Goal: Information Seeking & Learning: Learn about a topic

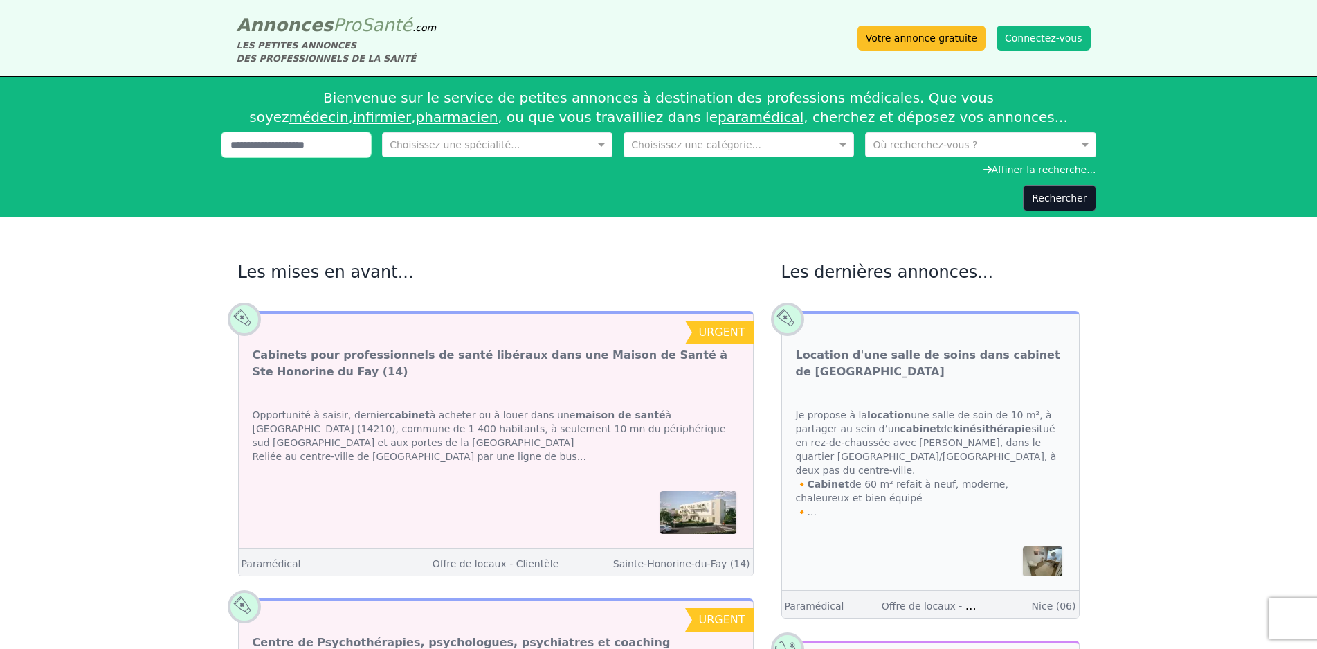
click at [315, 149] on input "text" at bounding box center [296, 144] width 150 height 25
click at [1008, 150] on input "text" at bounding box center [967, 143] width 188 height 14
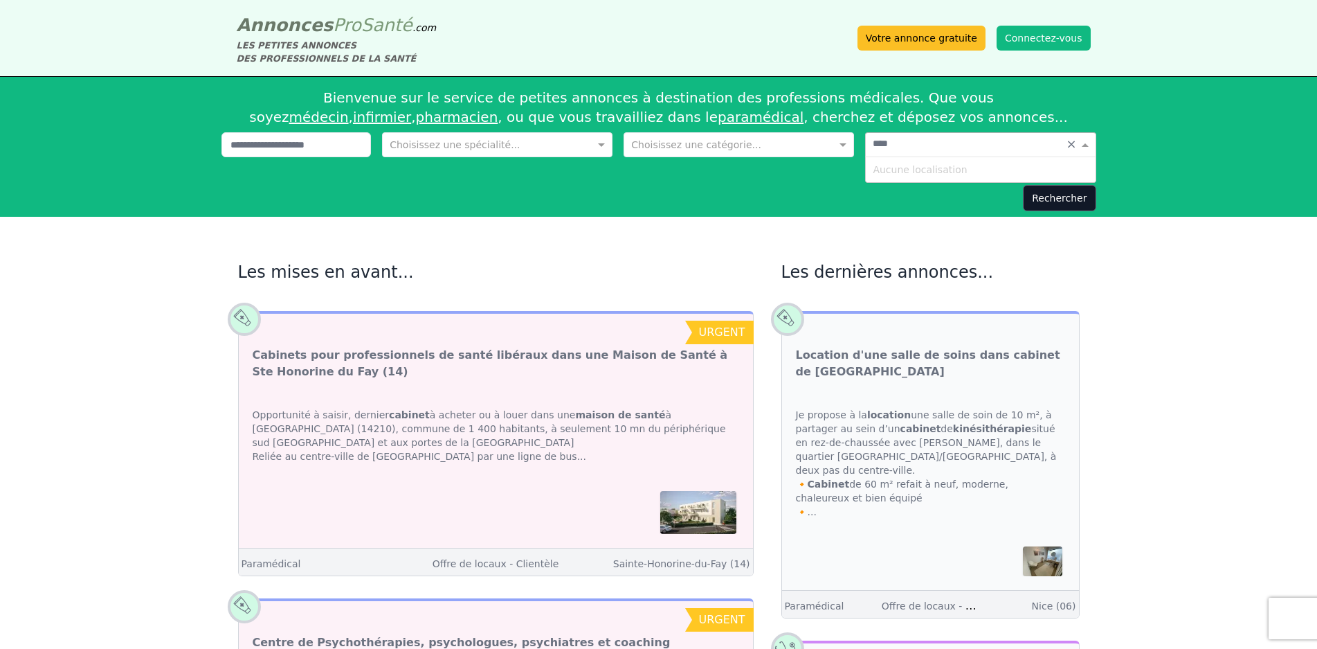
type input "*****"
click at [1057, 199] on button "Rechercher" at bounding box center [1059, 198] width 73 height 26
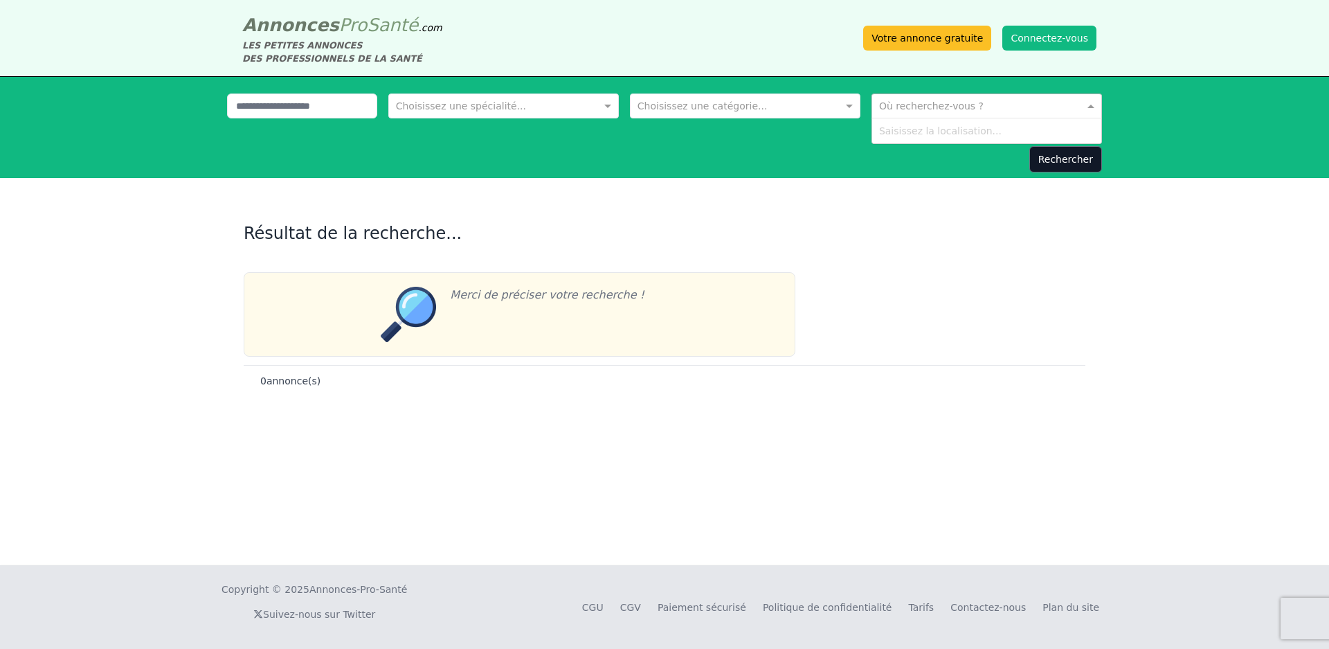
click at [1011, 107] on input "text" at bounding box center [973, 105] width 188 height 14
click at [527, 98] on input "text" at bounding box center [490, 105] width 188 height 14
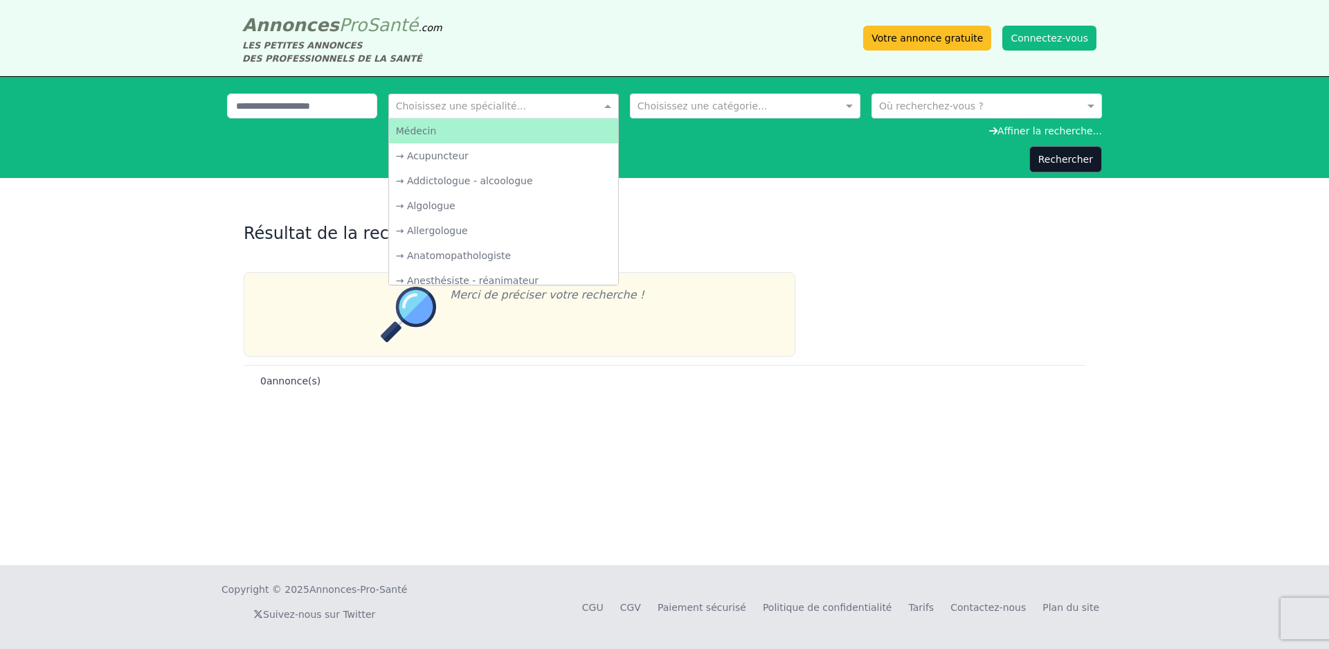
click at [527, 98] on input "text" at bounding box center [490, 105] width 188 height 14
click at [701, 99] on input "text" at bounding box center [731, 105] width 188 height 14
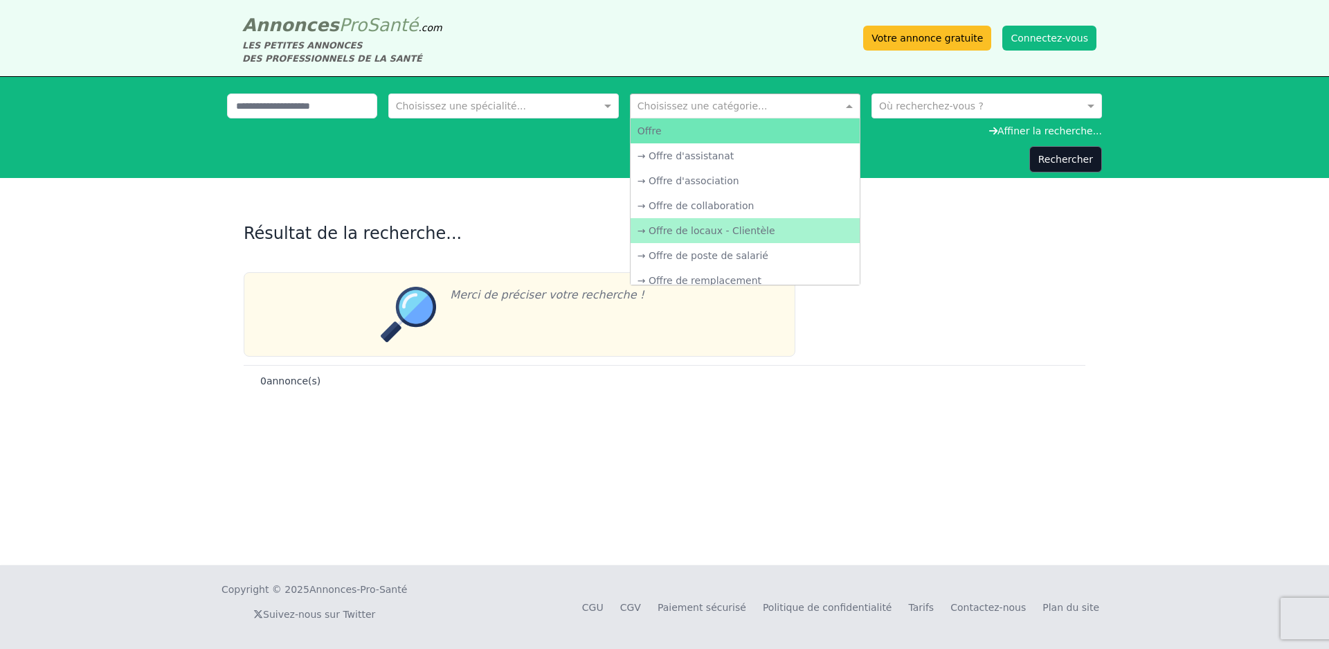
click at [748, 227] on div "→ Offre de locaux - Clientèle" at bounding box center [745, 230] width 229 height 25
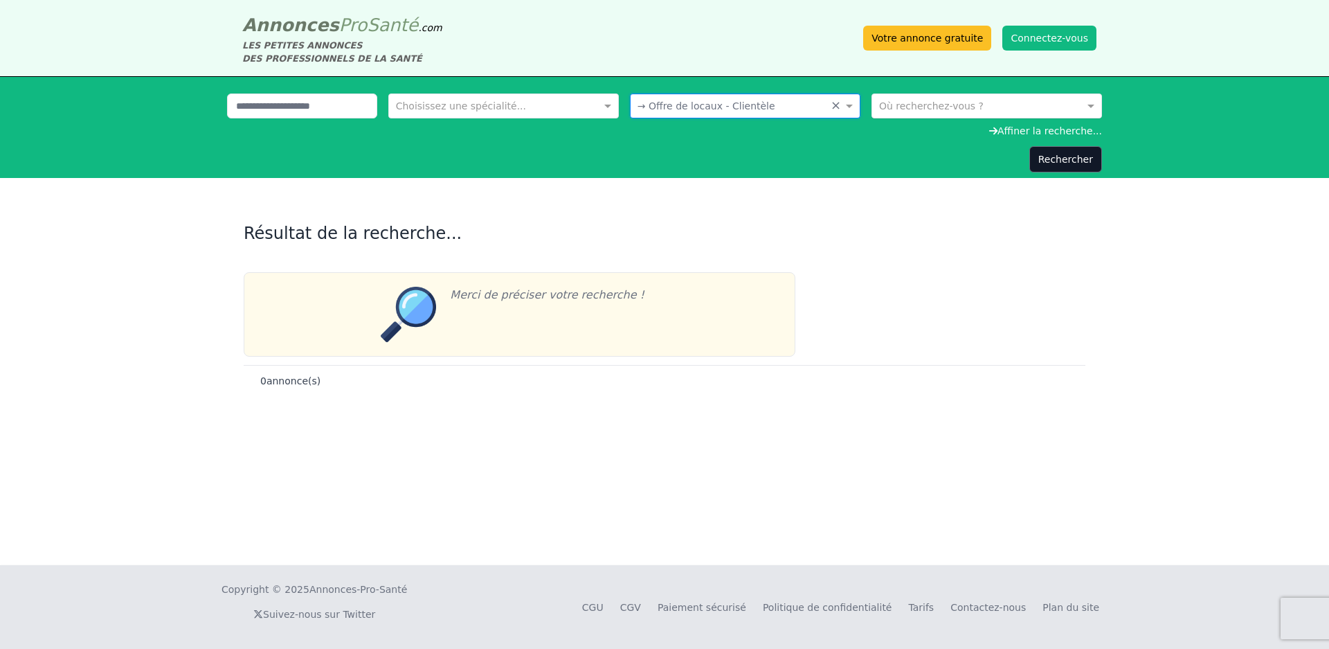
click at [889, 107] on input "text" at bounding box center [973, 105] width 188 height 14
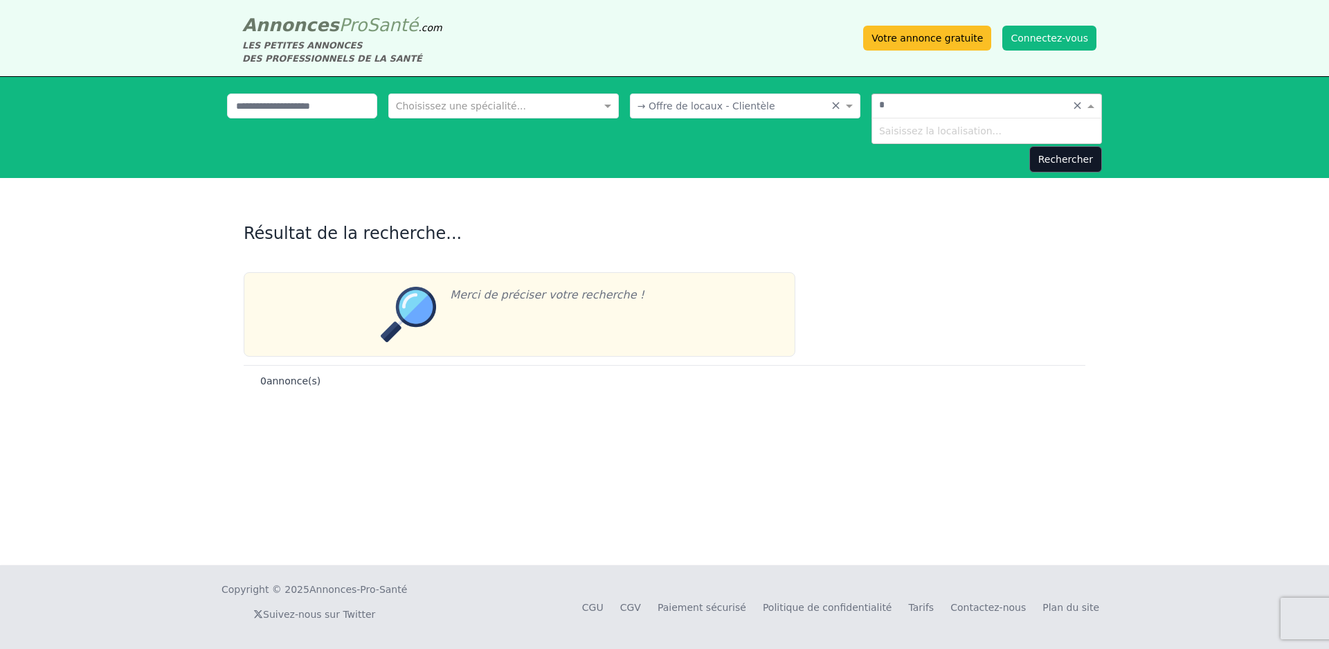
type input "**"
click at [1065, 156] on button "Rechercher" at bounding box center [1065, 159] width 73 height 26
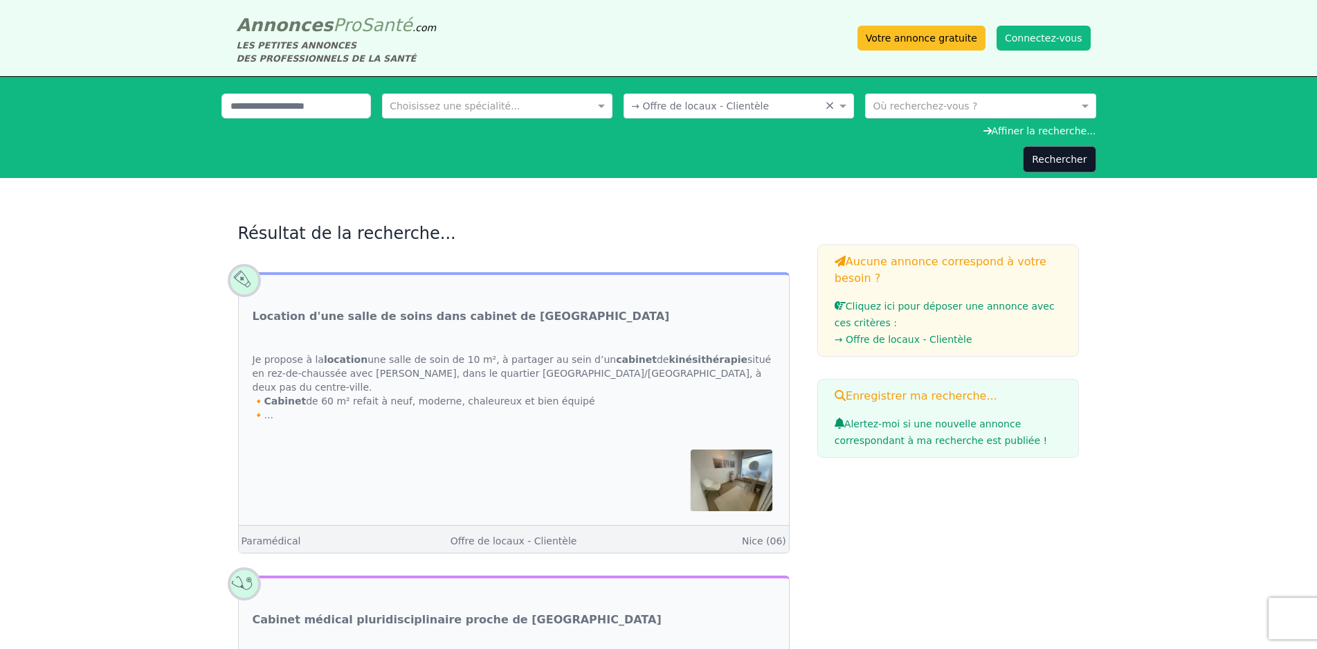
click at [936, 99] on input "text" at bounding box center [967, 105] width 188 height 14
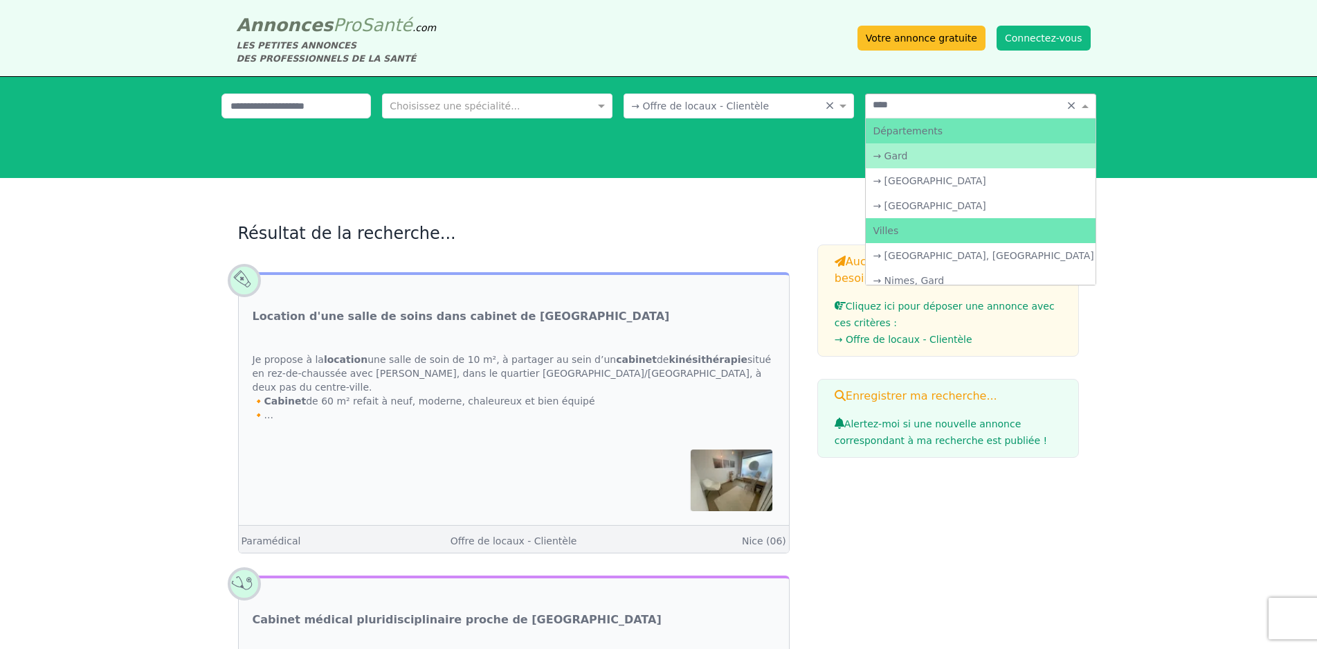
type input "*****"
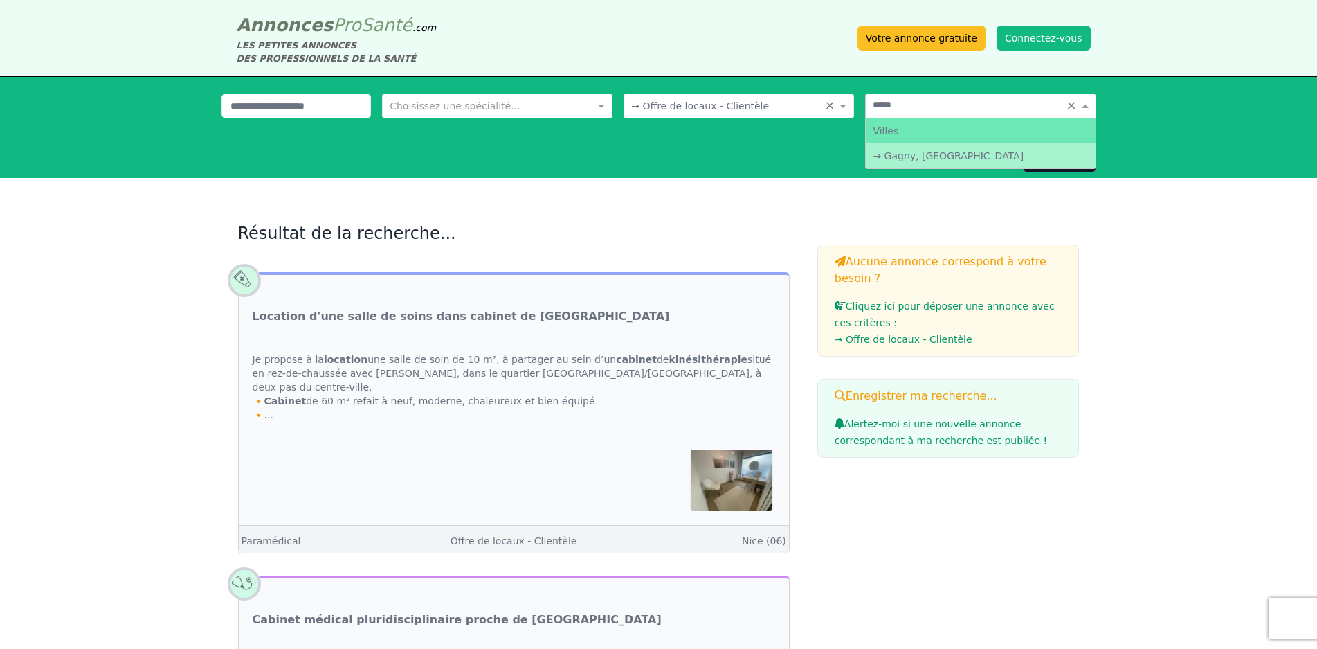
click at [953, 160] on div "→ Gagny, [GEOGRAPHIC_DATA]" at bounding box center [980, 155] width 229 height 25
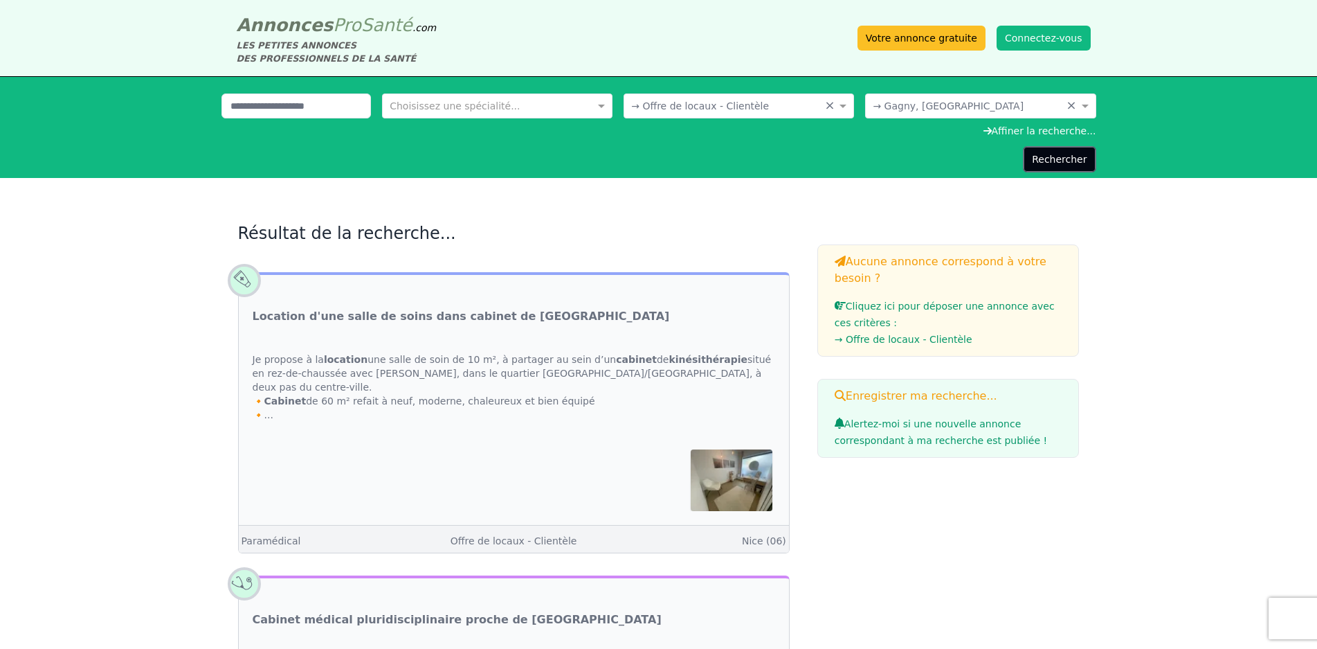
click at [1054, 156] on button "Rechercher" at bounding box center [1059, 159] width 73 height 26
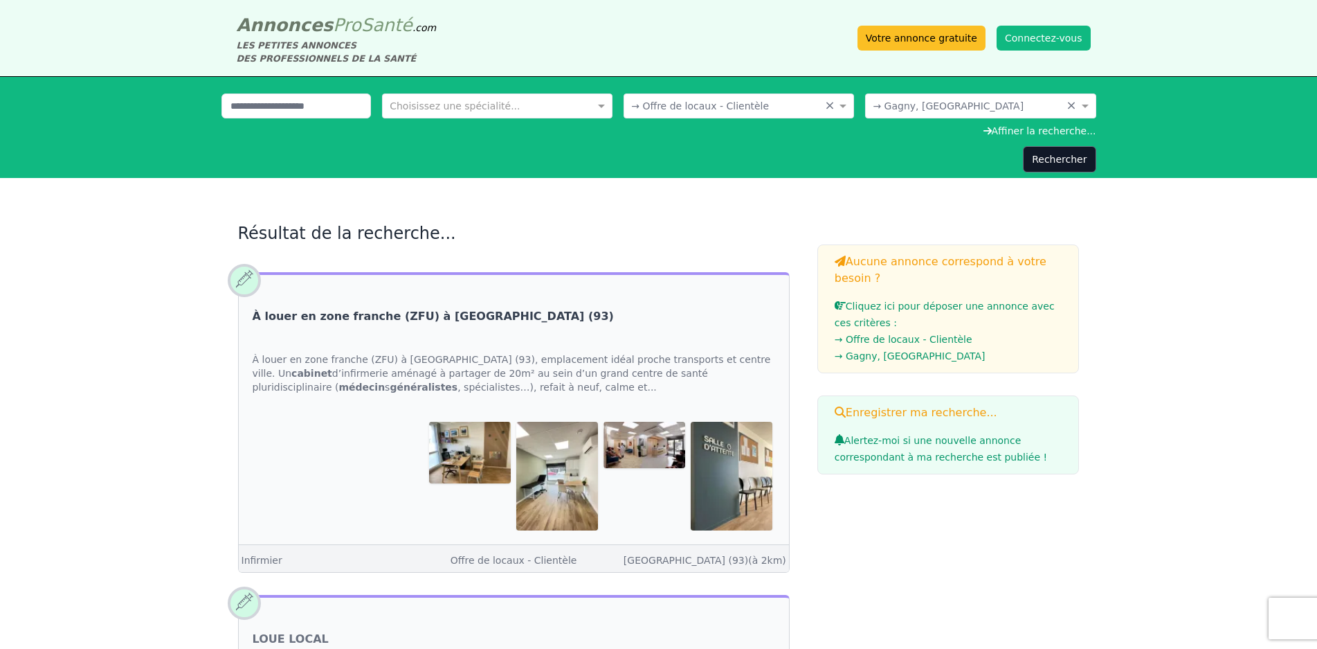
click at [450, 315] on link "À louer en zone franche (ZFU) à [GEOGRAPHIC_DATA] (93)" at bounding box center [433, 316] width 361 height 17
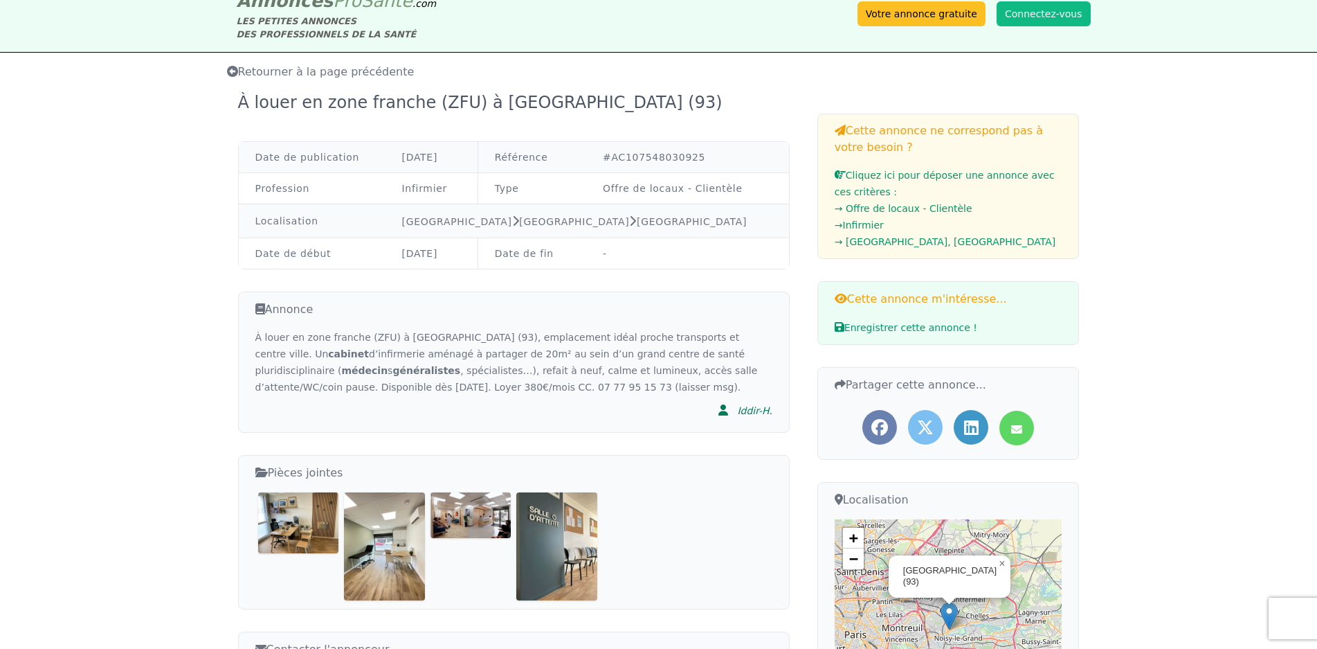
scroll to position [69, 0]
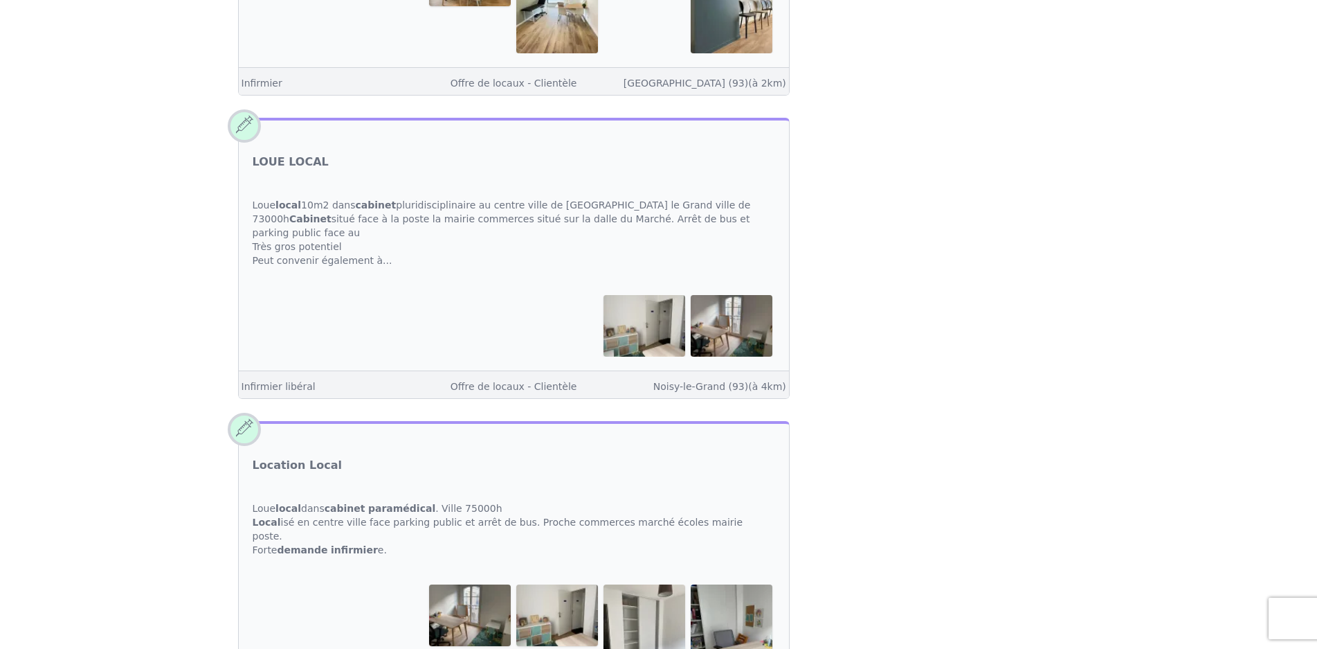
scroll to position [485, 0]
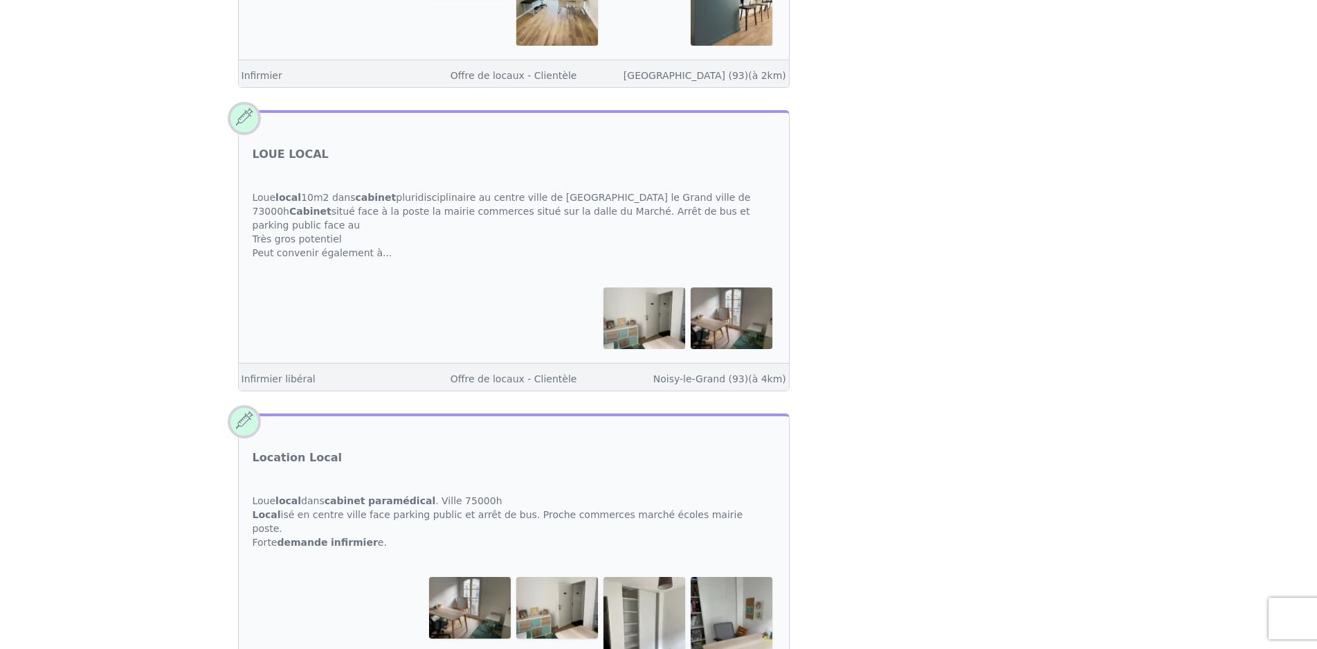
click at [581, 204] on div "Loue local 10m2 dans cabinet pluridisciplinaire au centre ville de [GEOGRAPHIC_…" at bounding box center [514, 224] width 550 height 97
click at [289, 154] on link "LOUE LOCAL" at bounding box center [291, 154] width 76 height 17
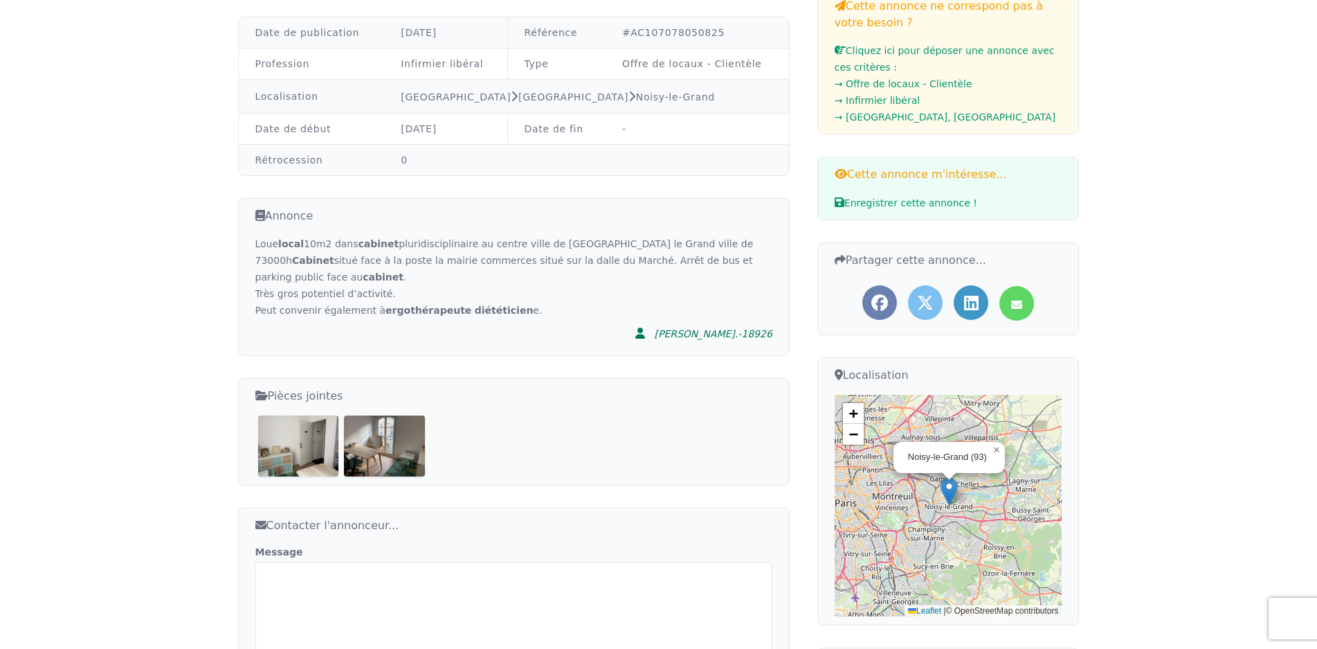
scroll to position [277, 0]
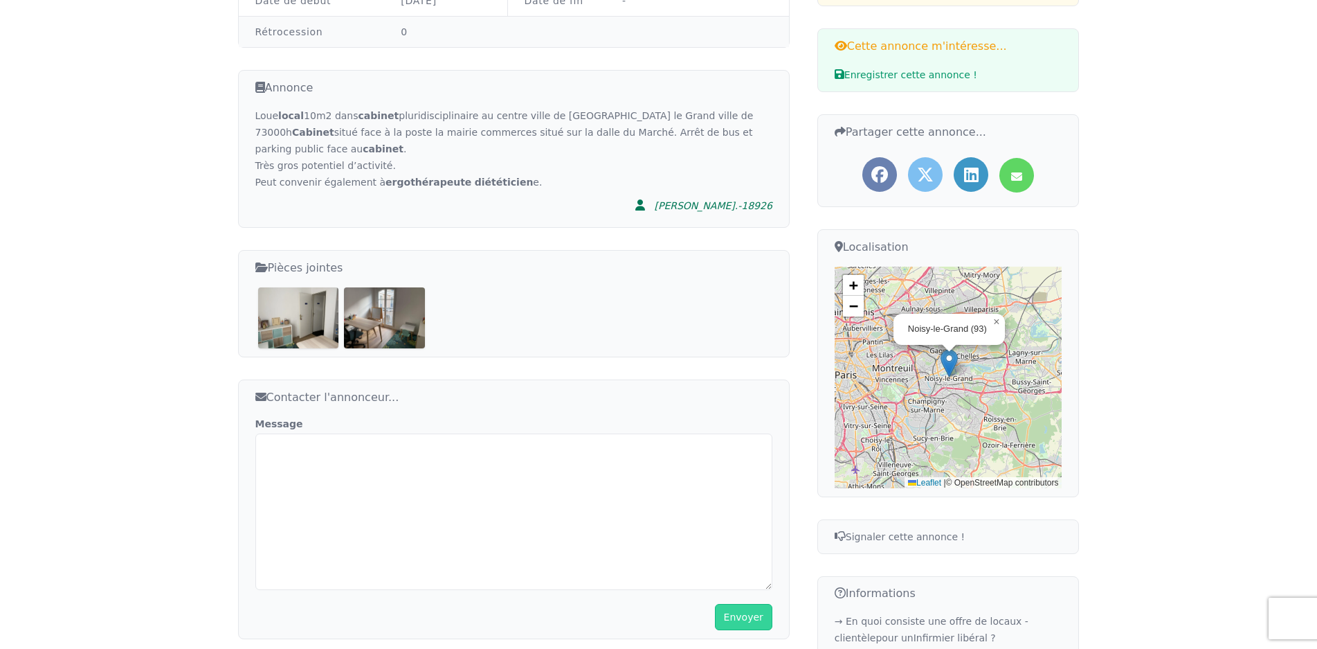
click at [314, 302] on img at bounding box center [298, 317] width 81 height 60
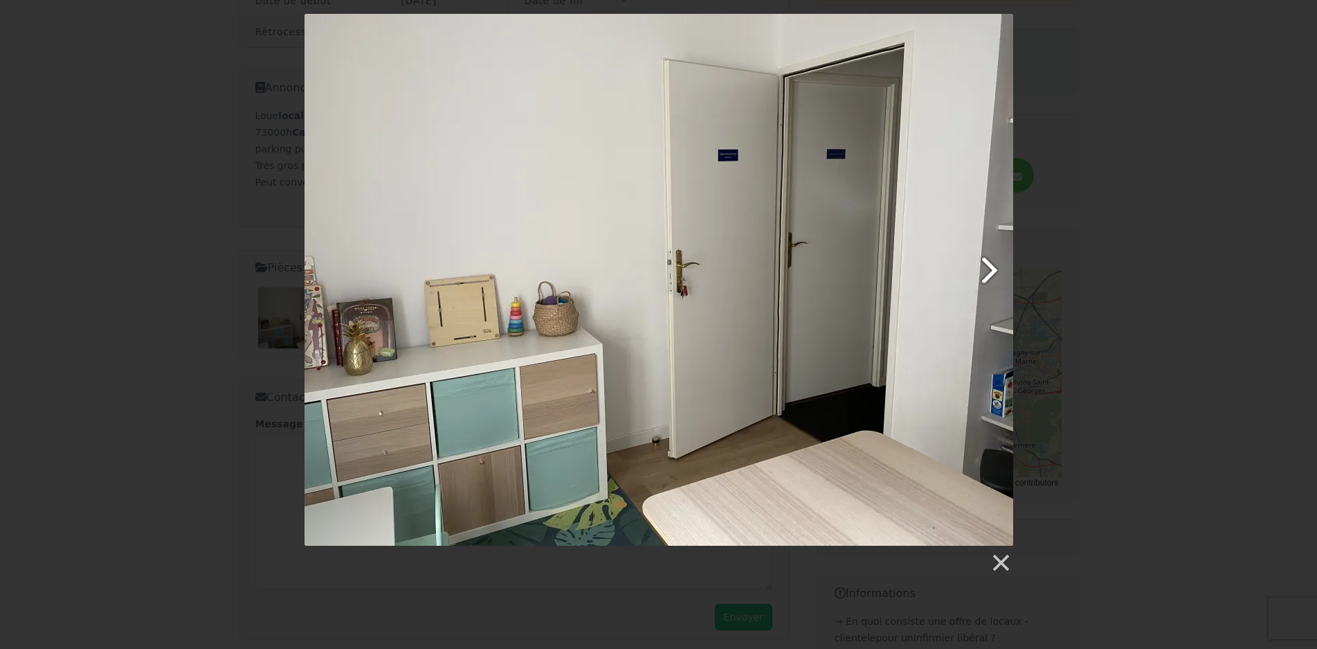
click at [989, 262] on link at bounding box center [785, 280] width 453 height 532
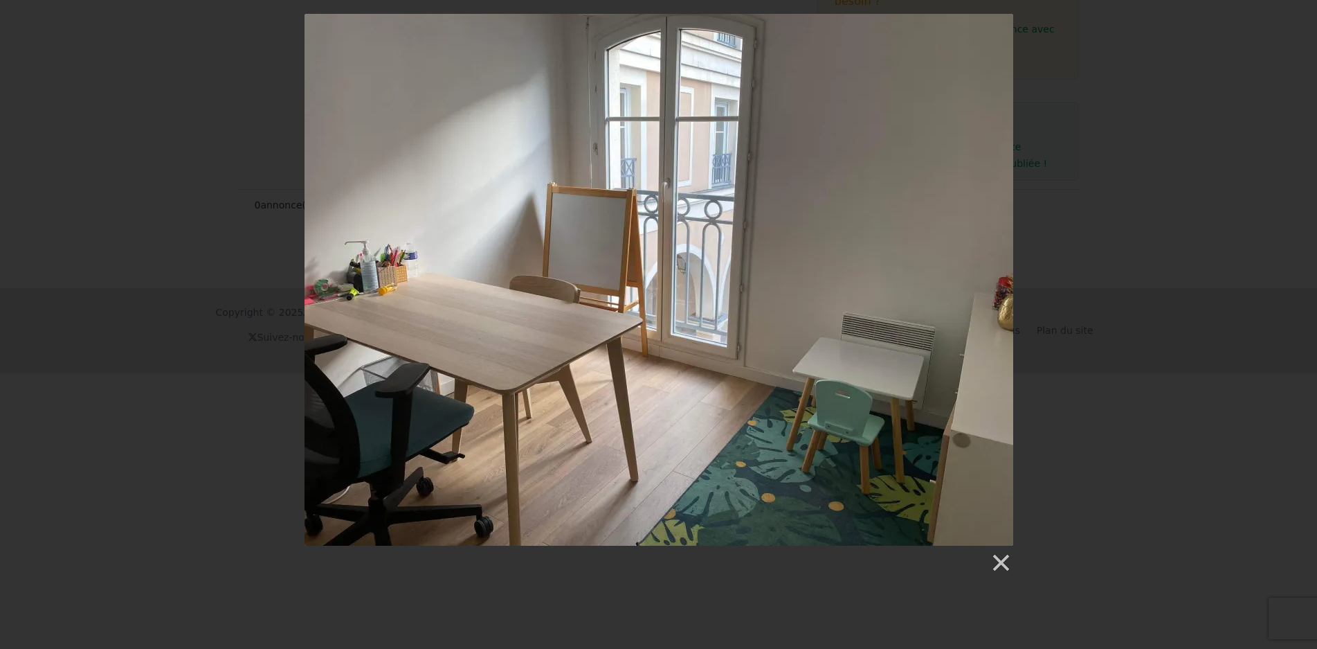
scroll to position [485, 0]
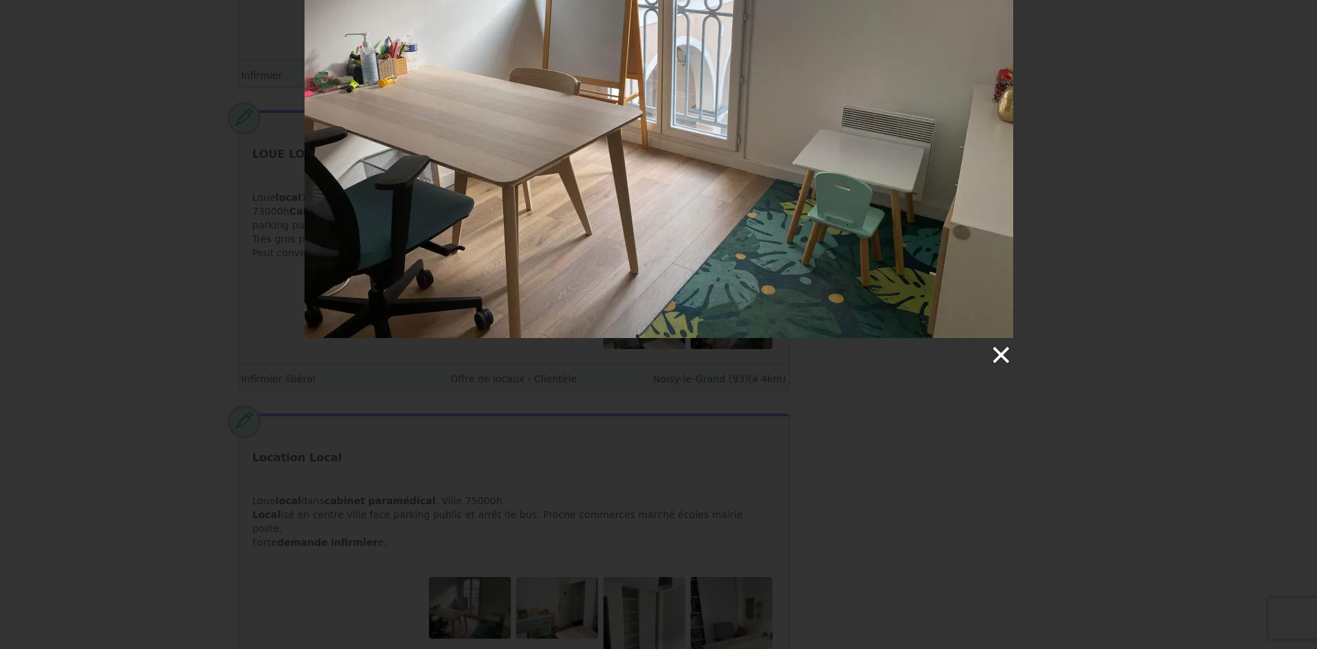
click at [1007, 350] on link at bounding box center [1000, 355] width 21 height 21
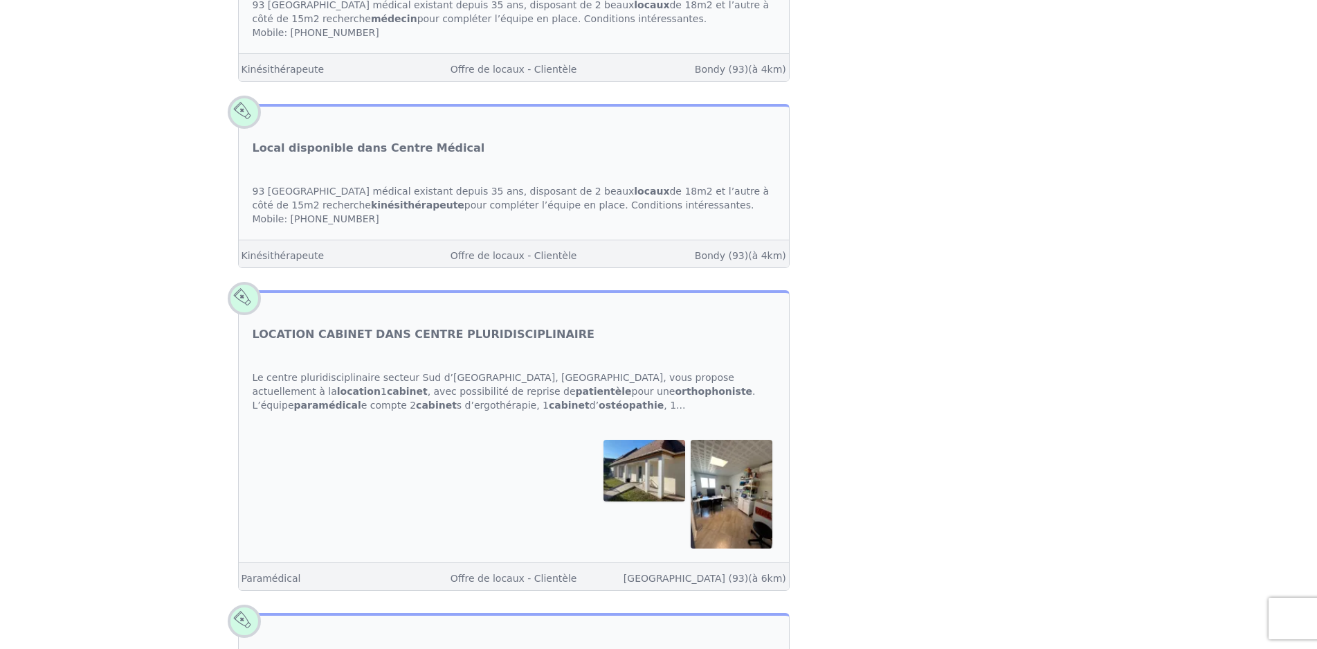
scroll to position [1523, 0]
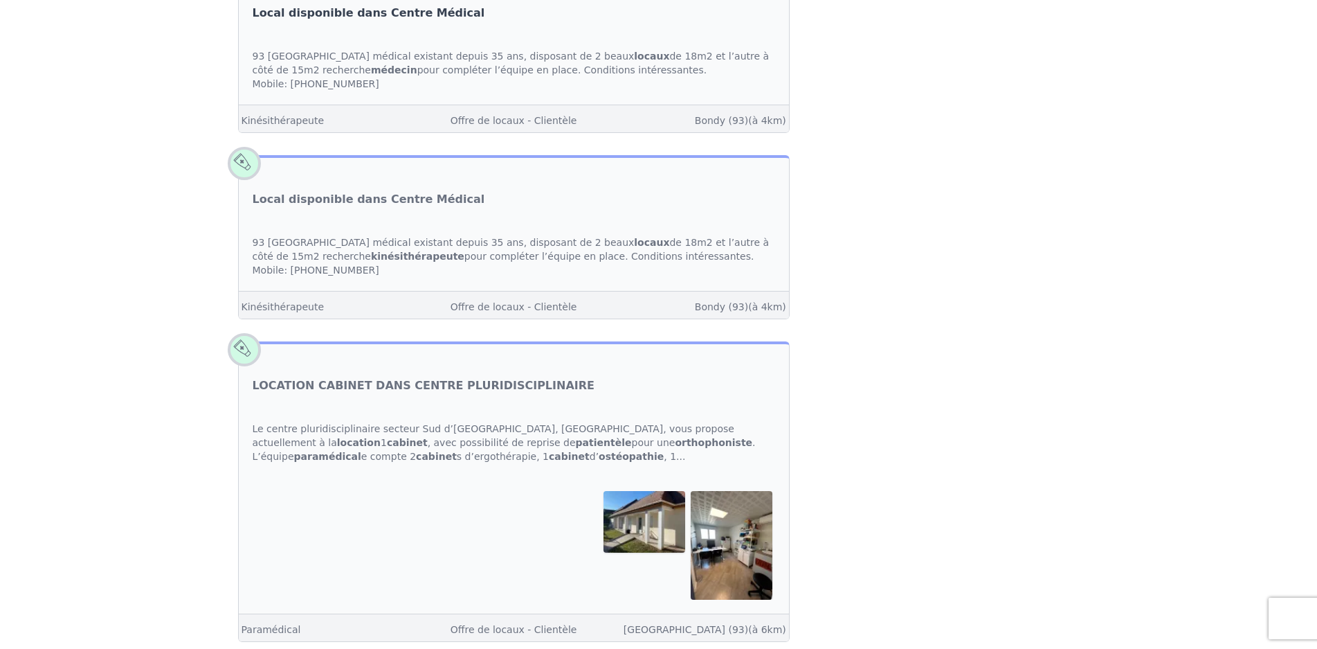
click at [331, 21] on link "Local disponible dans Centre Médical" at bounding box center [369, 13] width 233 height 17
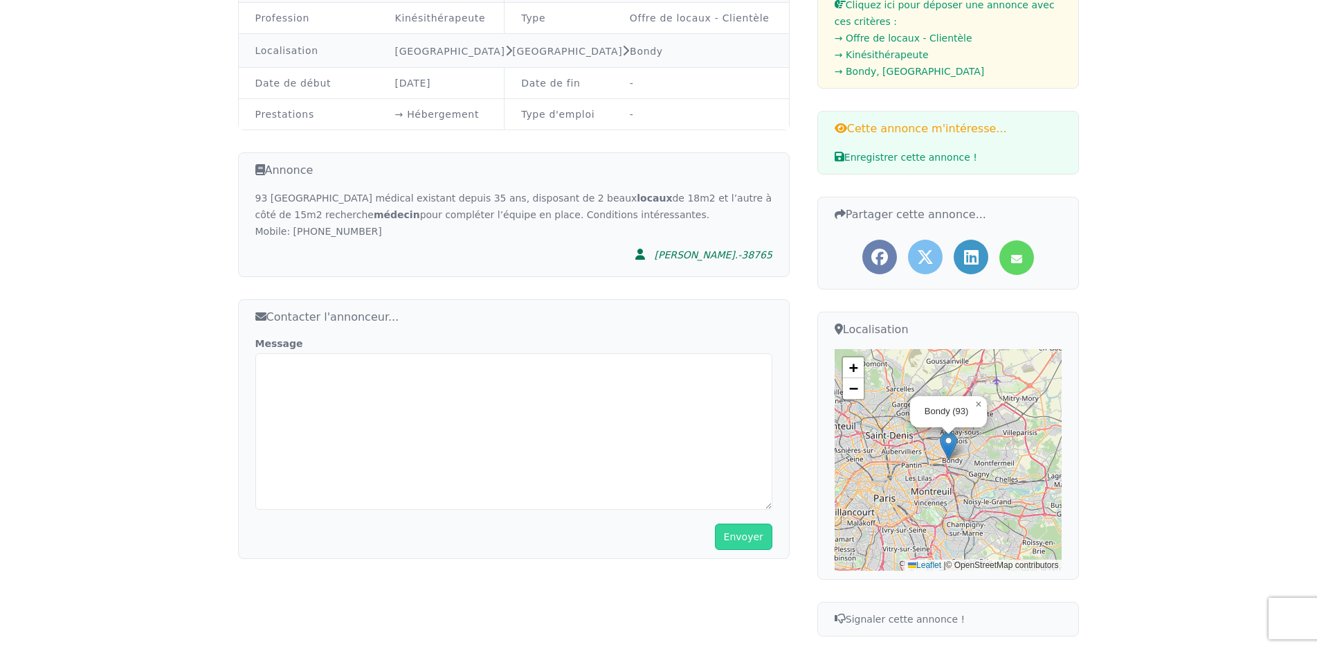
scroll to position [554, 0]
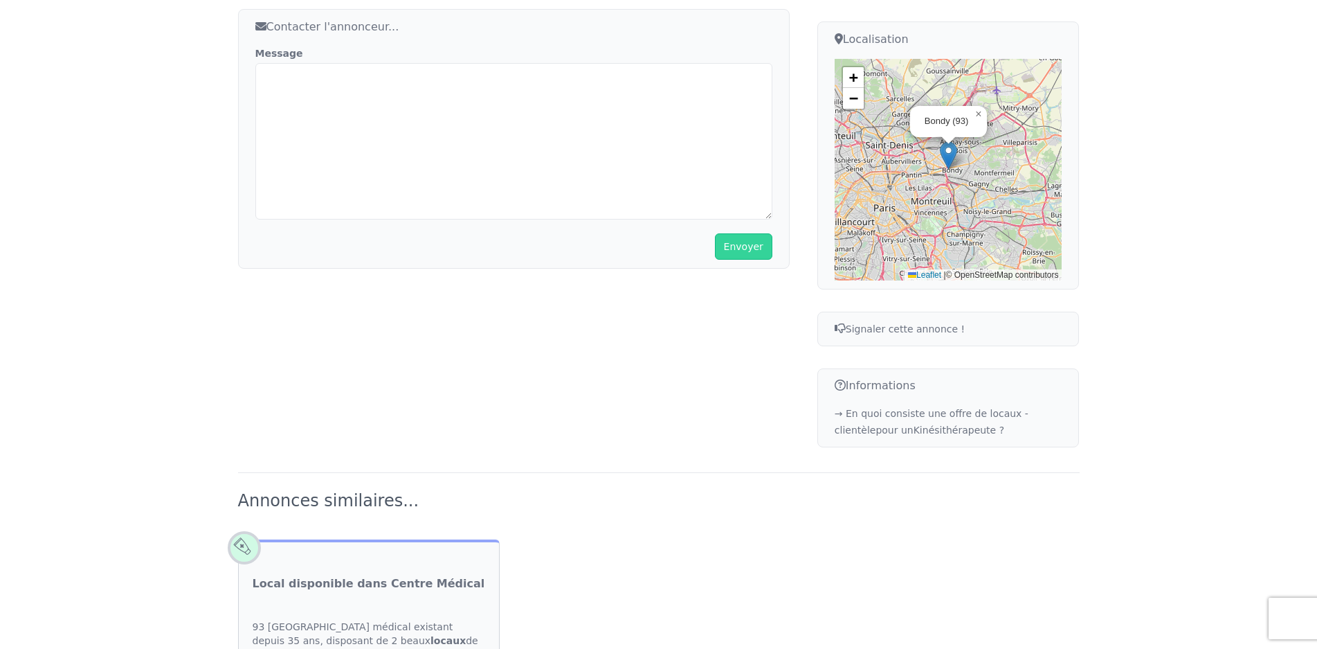
scroll to position [1523, 0]
